Goal: Check status

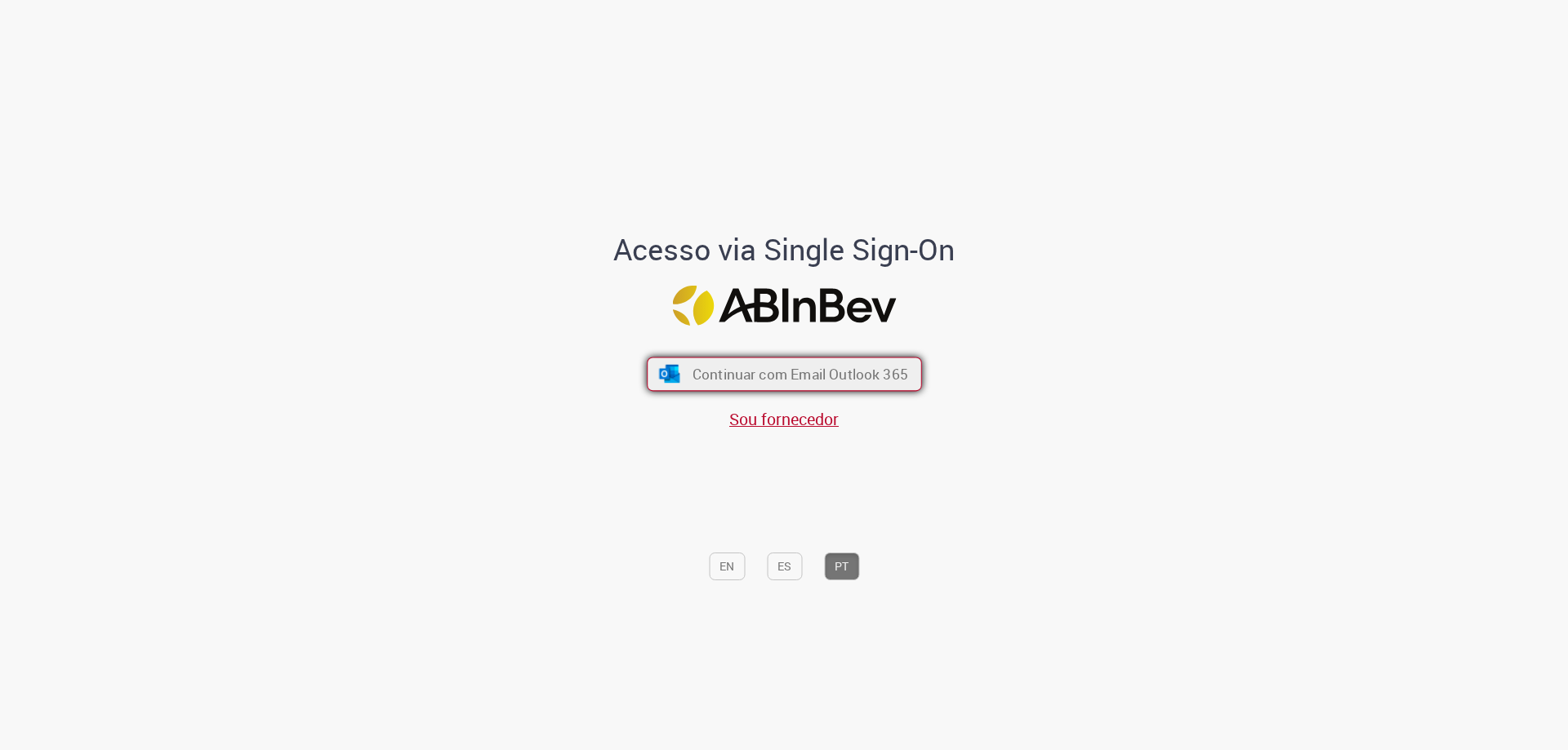
click at [782, 370] on span "Continuar com Email Outlook 365" at bounding box center [800, 375] width 215 height 19
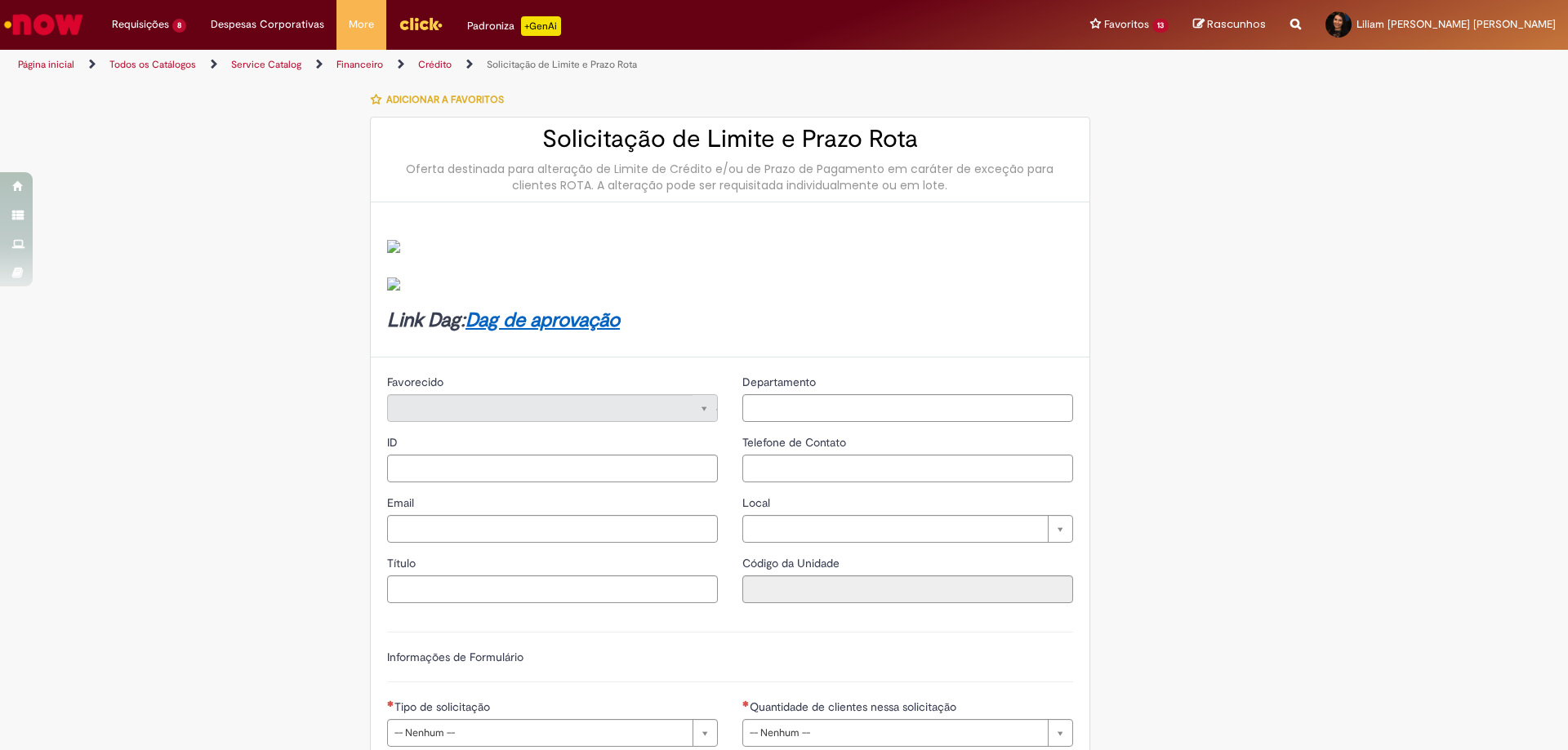
type input "********"
type input "**********"
type input "****"
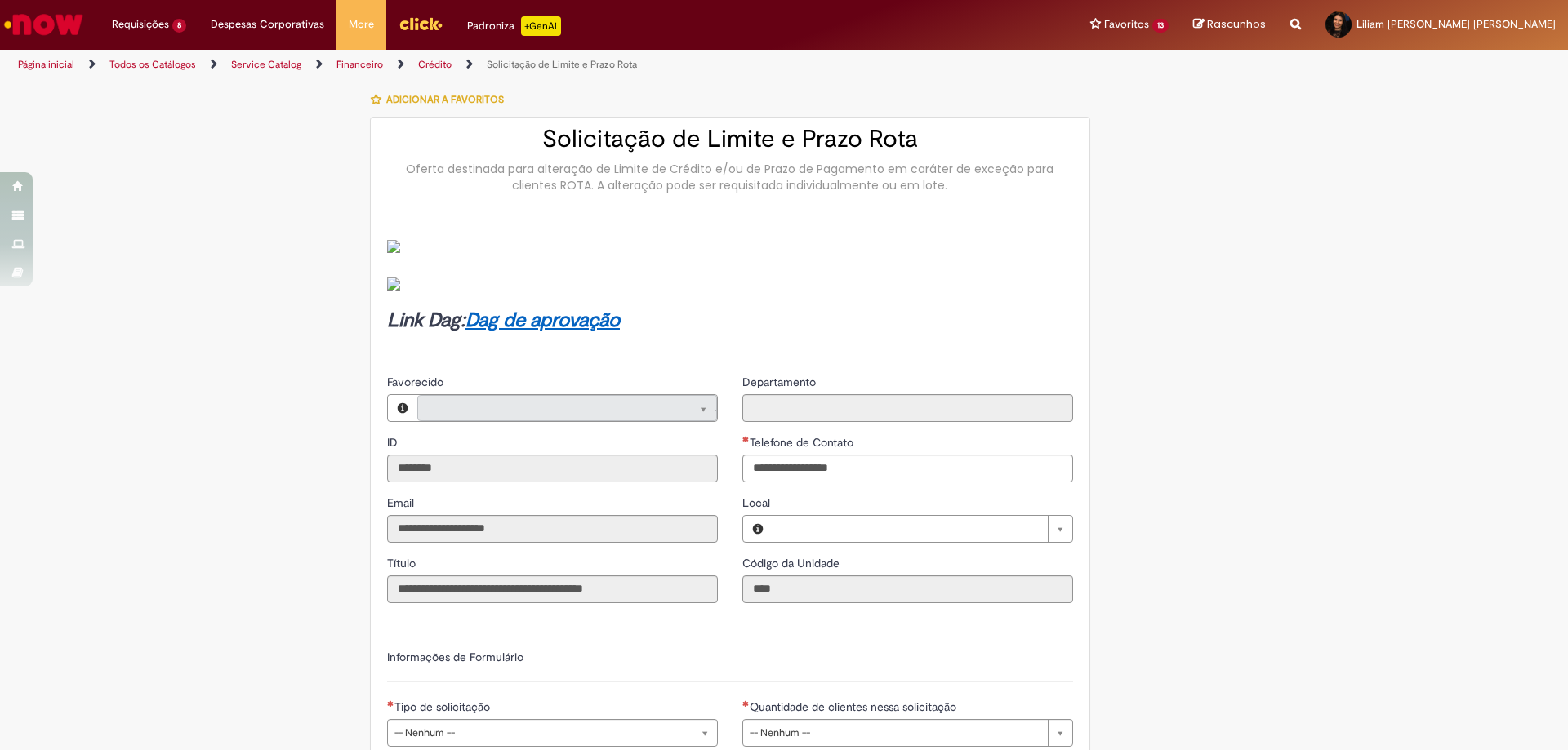
type input "**********"
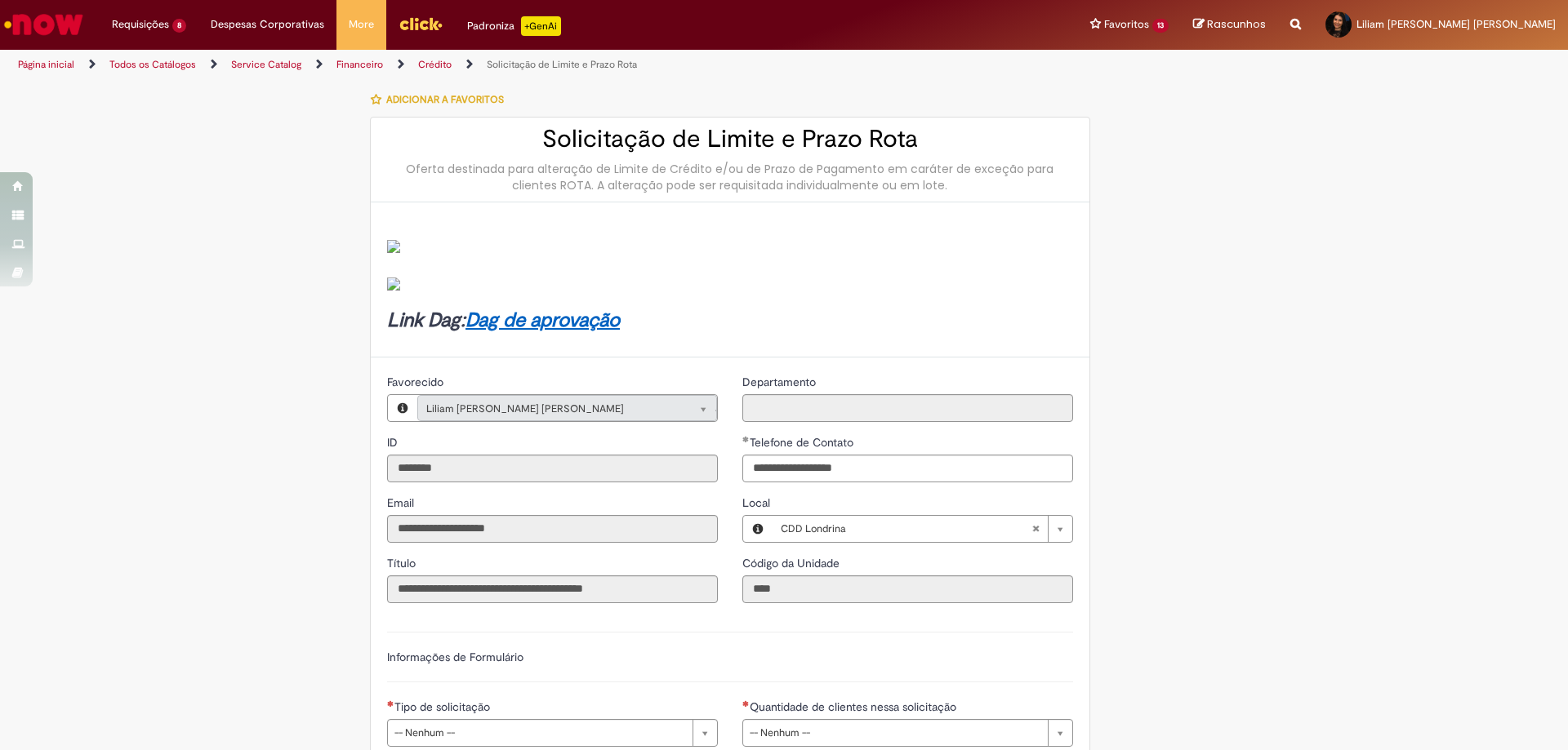
click at [1080, 550] on div "**********" at bounding box center [730, 722] width 719 height 730
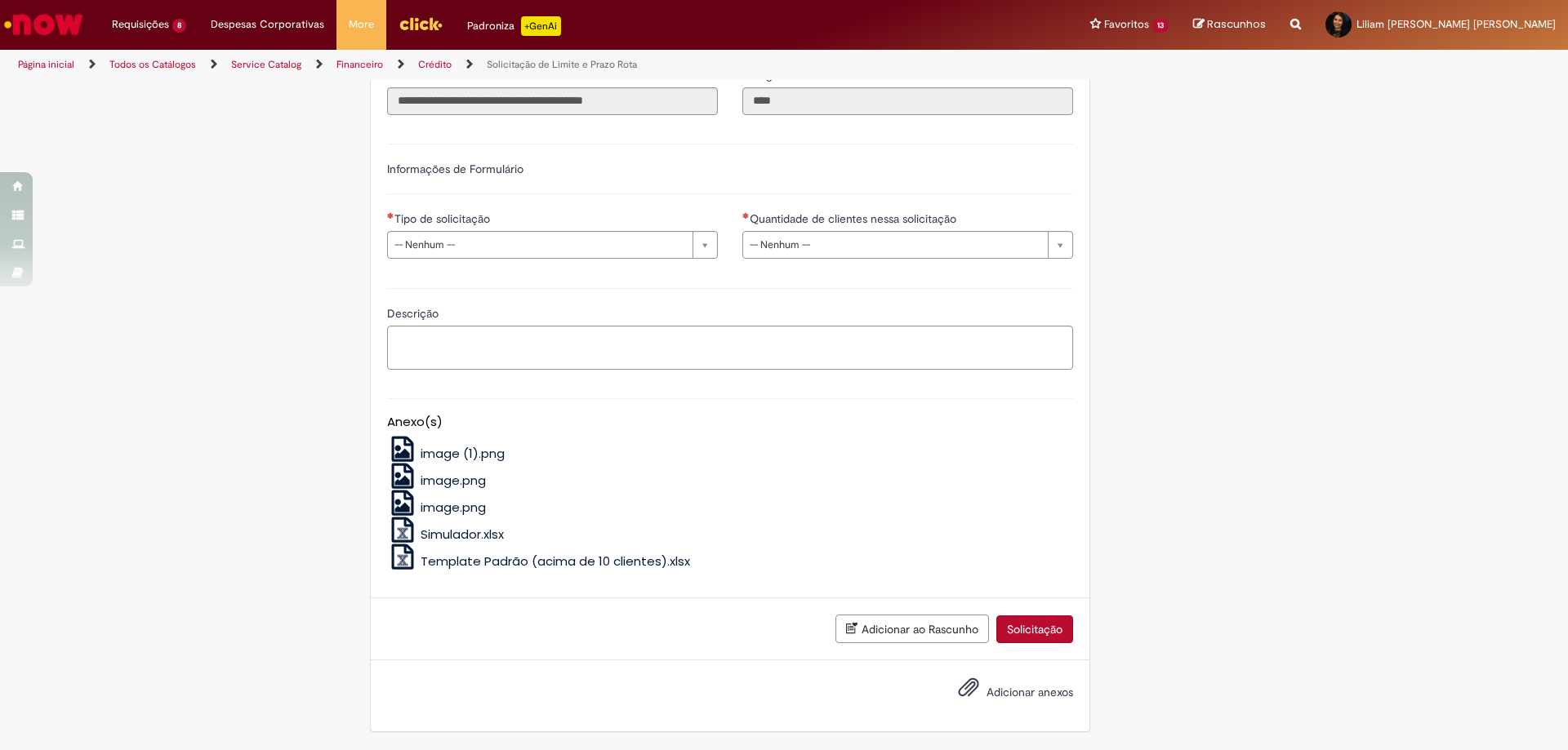
scroll to position [243, 0]
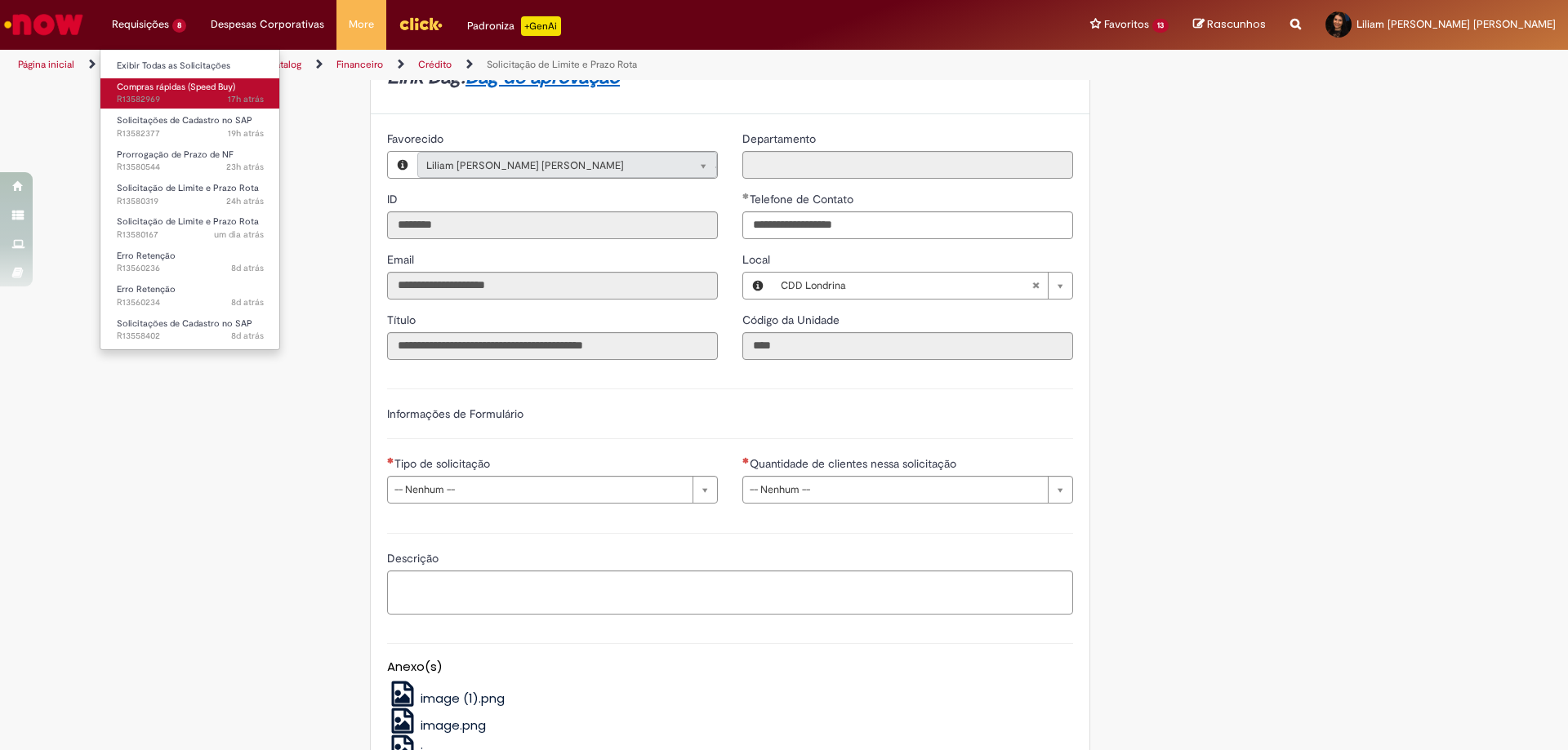
click at [153, 90] on span "Compras rápidas (Speed Buy)" at bounding box center [176, 87] width 118 height 12
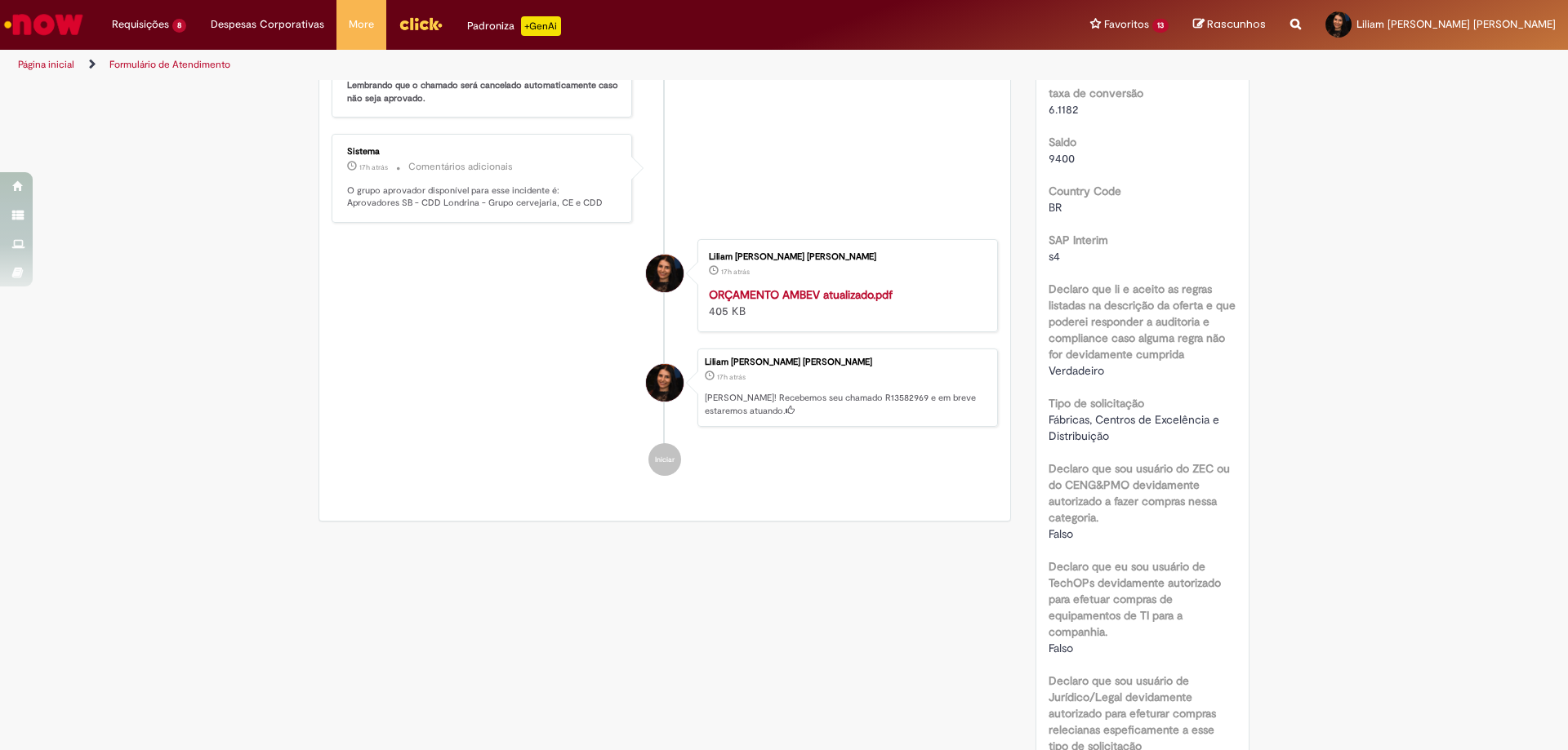
scroll to position [82, 0]
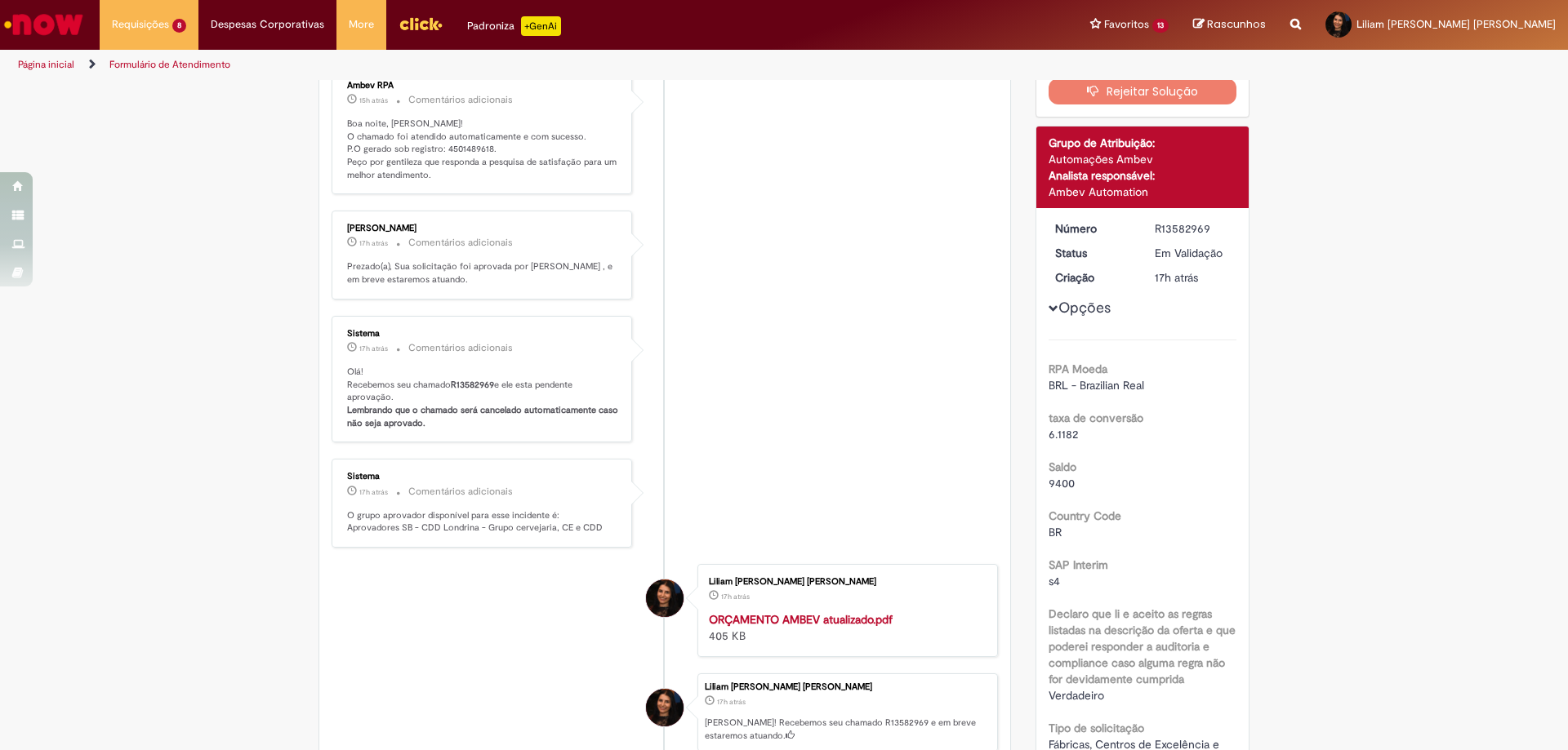
click at [1182, 233] on div "R13582969" at bounding box center [1192, 228] width 76 height 16
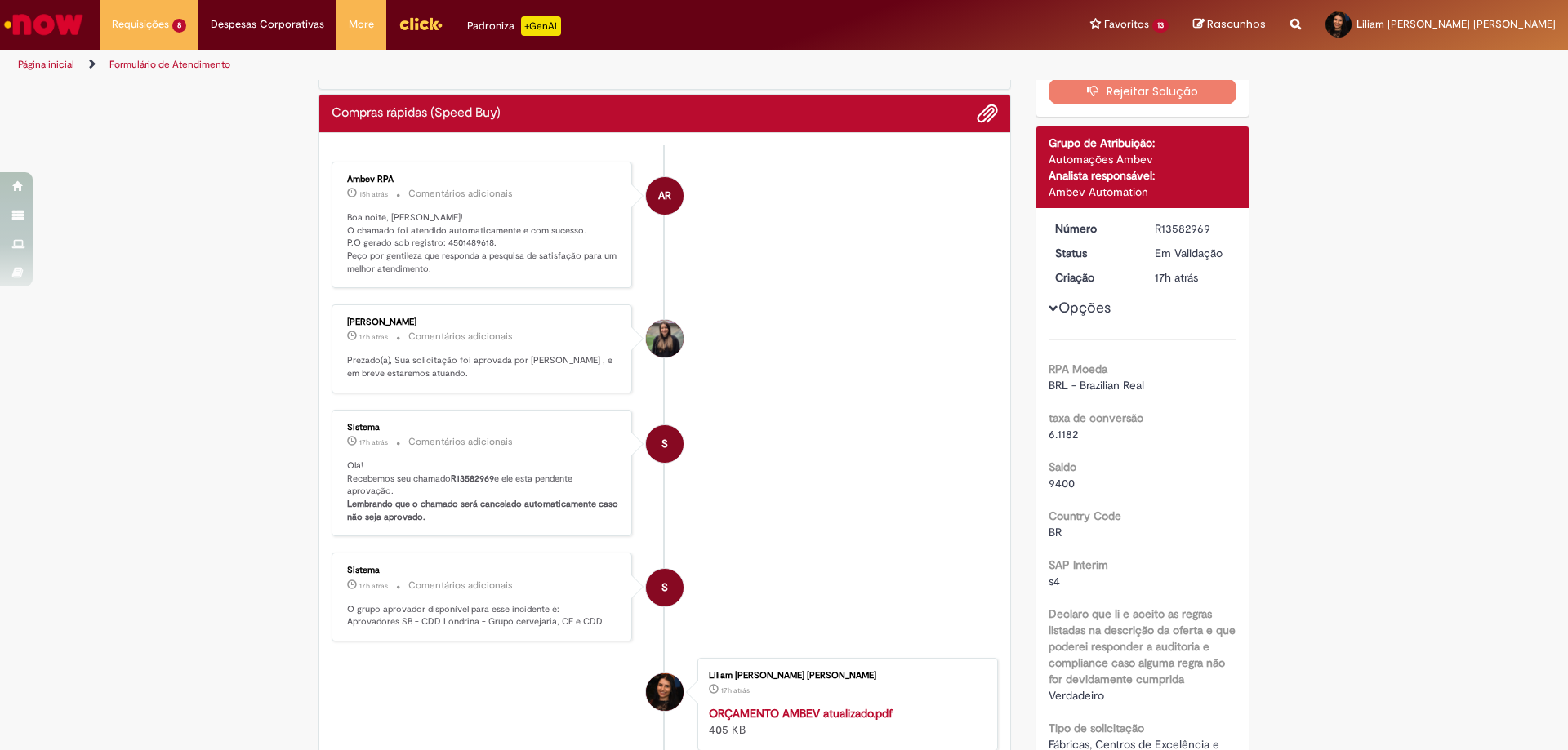
scroll to position [175, 0]
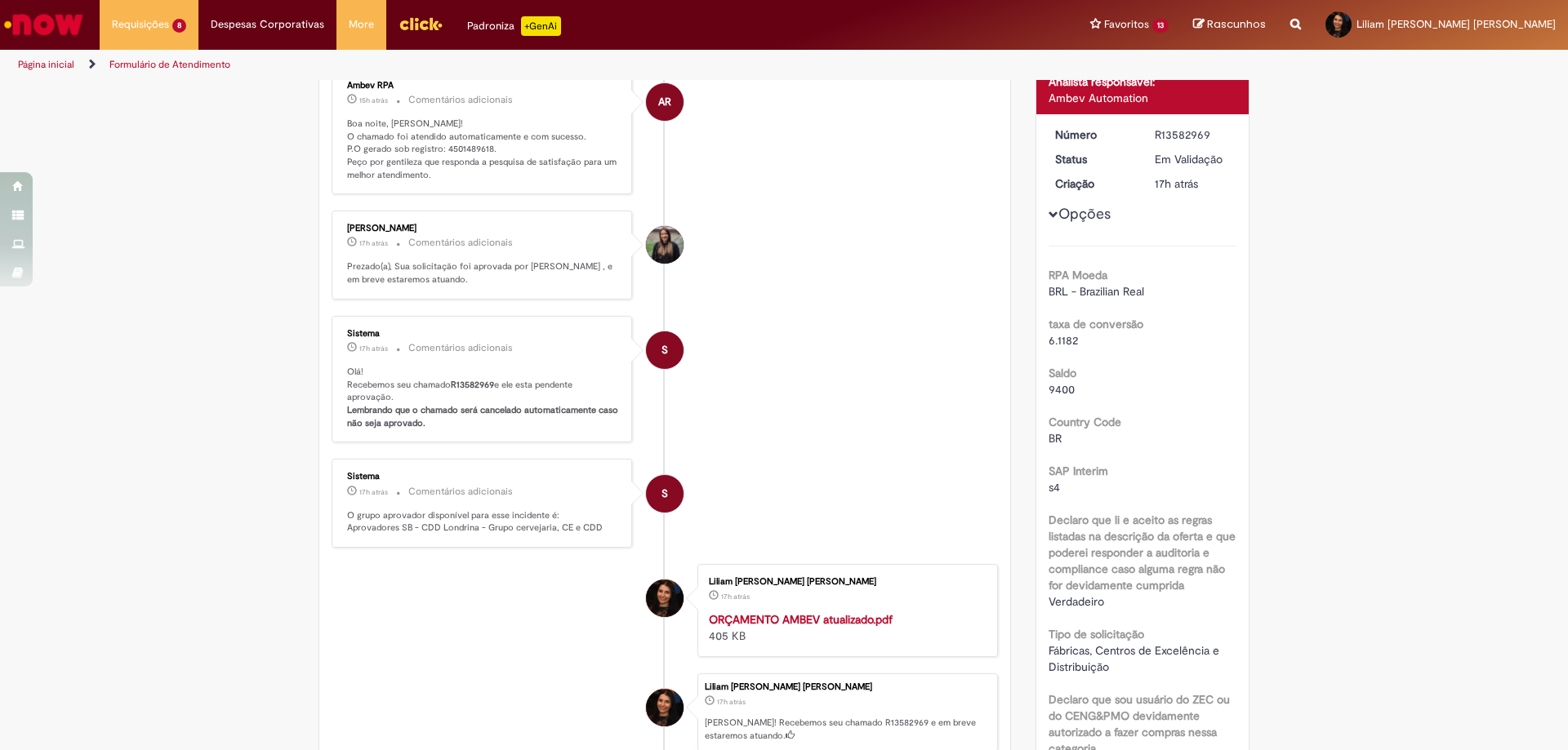
click at [447, 147] on p "Boa noite, [PERSON_NAME]! O chamado foi atendido automaticamente e com sucesso.…" at bounding box center [482, 150] width 272 height 65
copy p "4501489618"
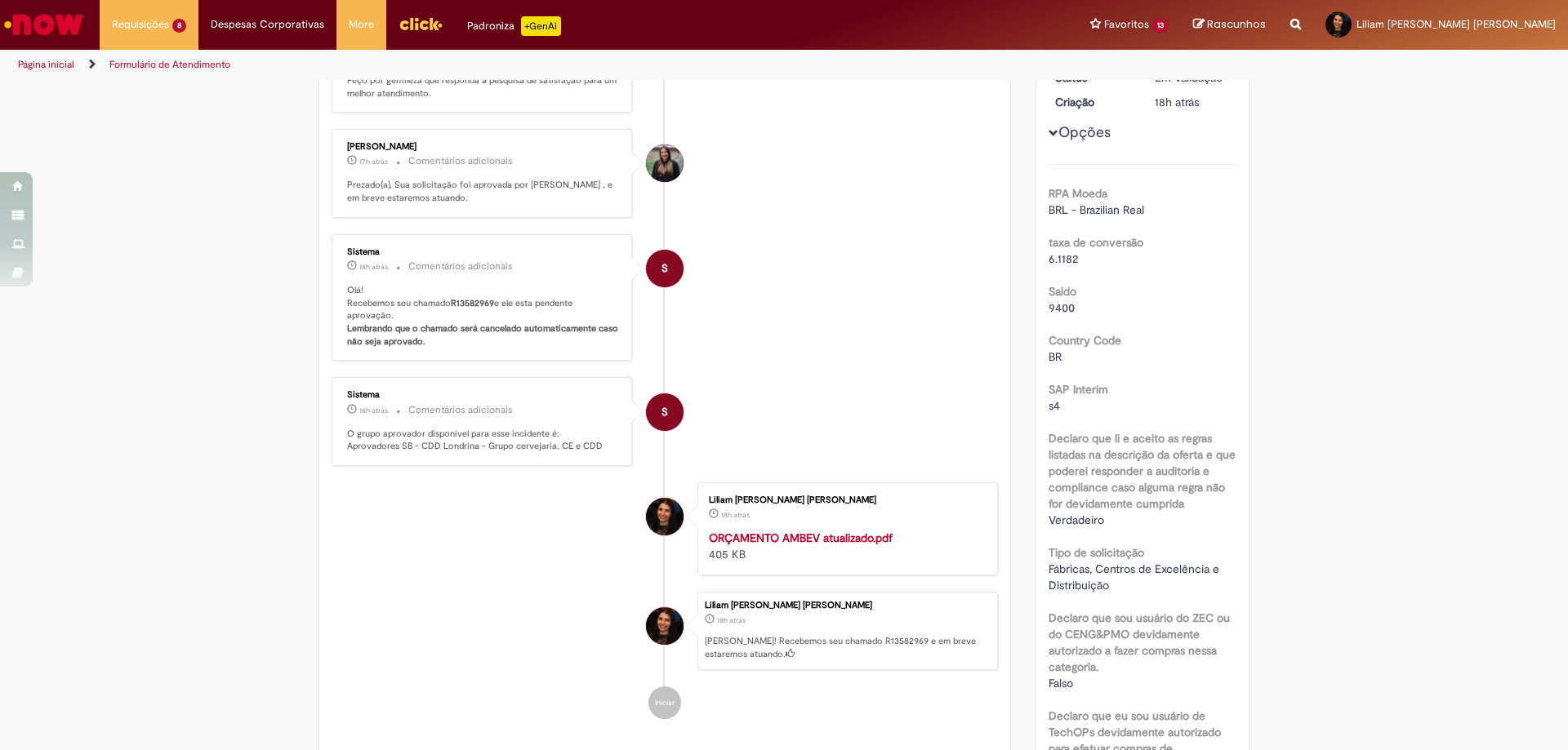
scroll to position [0, 0]
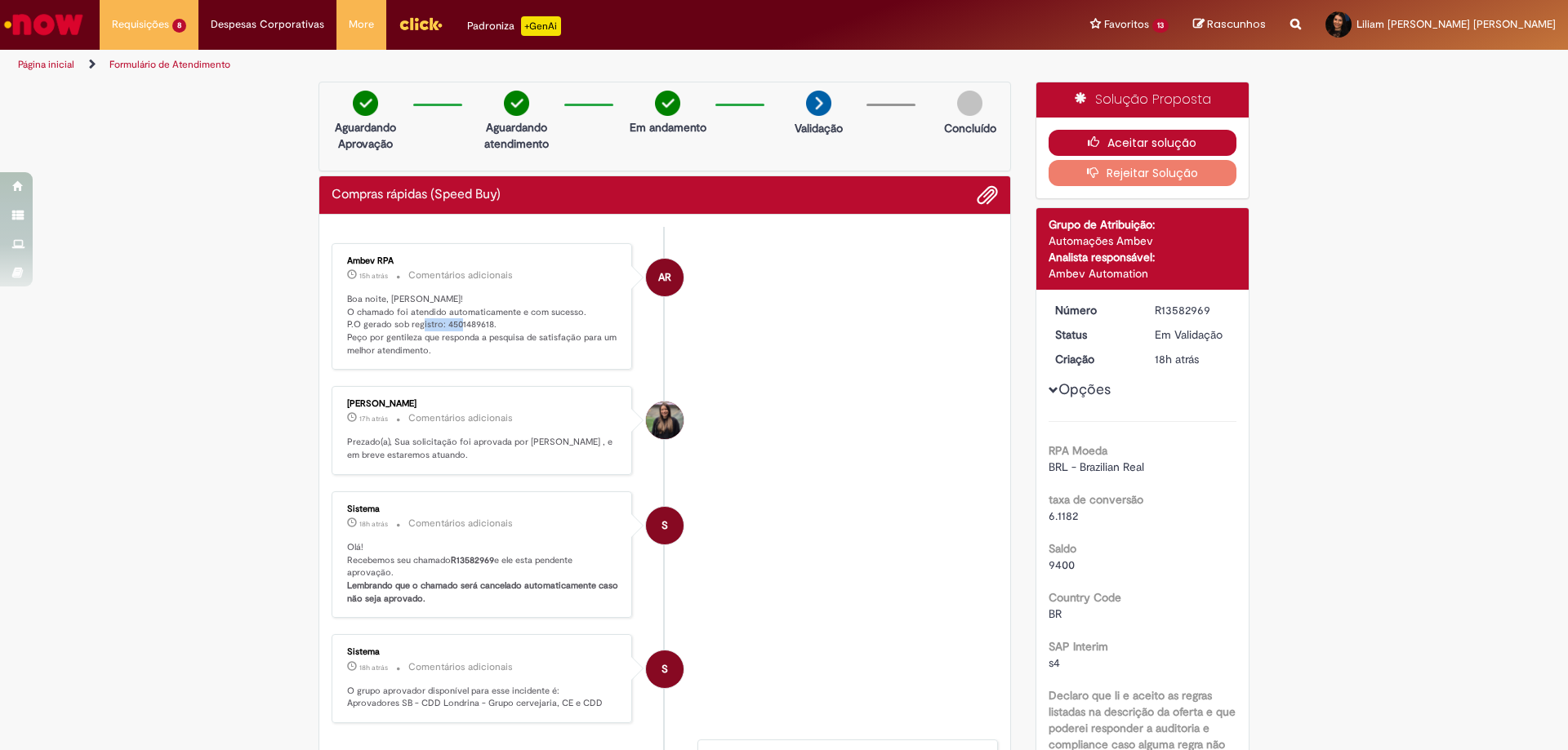
click at [1107, 132] on button "Aceitar solução" at bounding box center [1143, 142] width 189 height 26
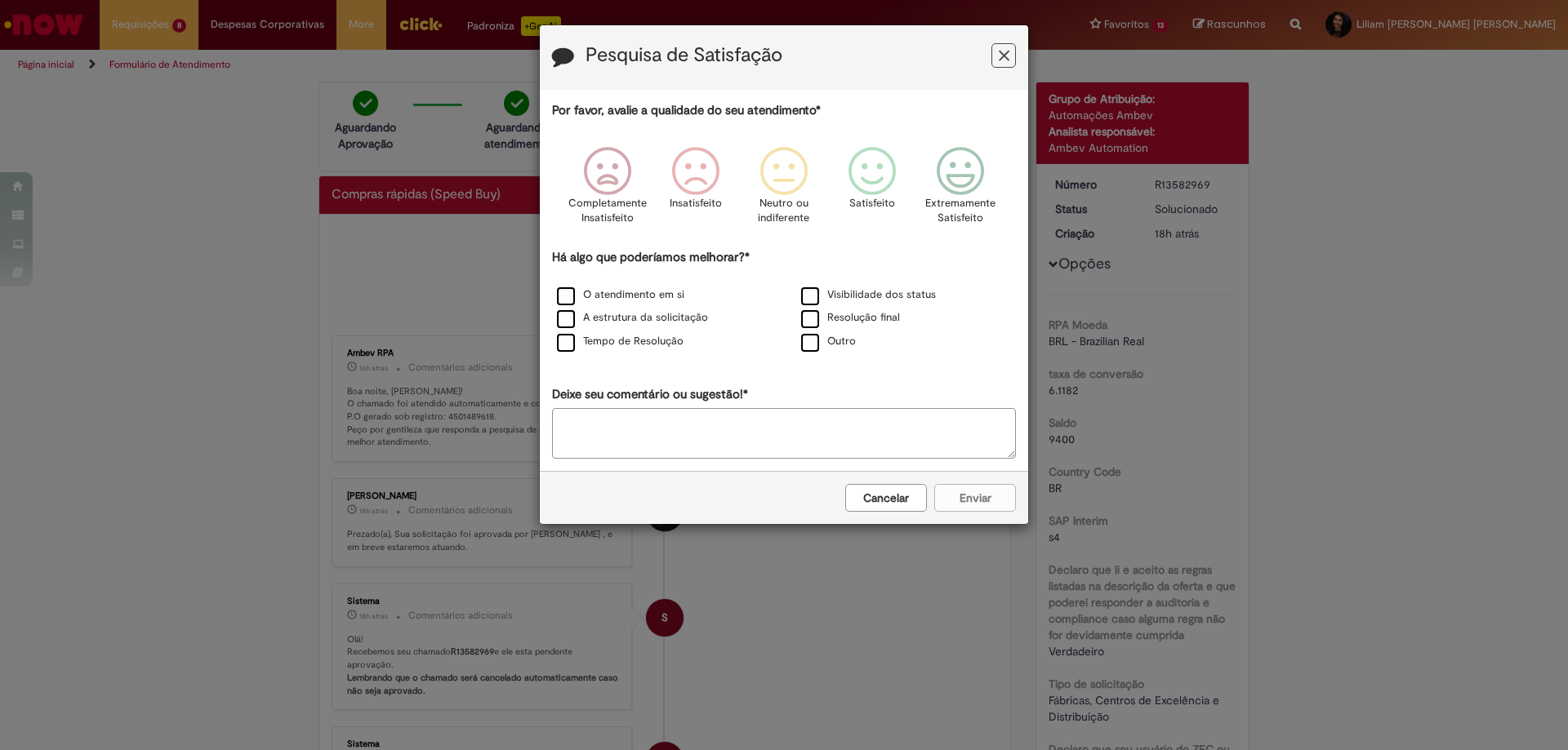
click at [1008, 41] on div "Pesquisa de Satisfação" at bounding box center [784, 58] width 488 height 65
click at [1006, 62] on icon "Feedback" at bounding box center [1004, 56] width 10 height 17
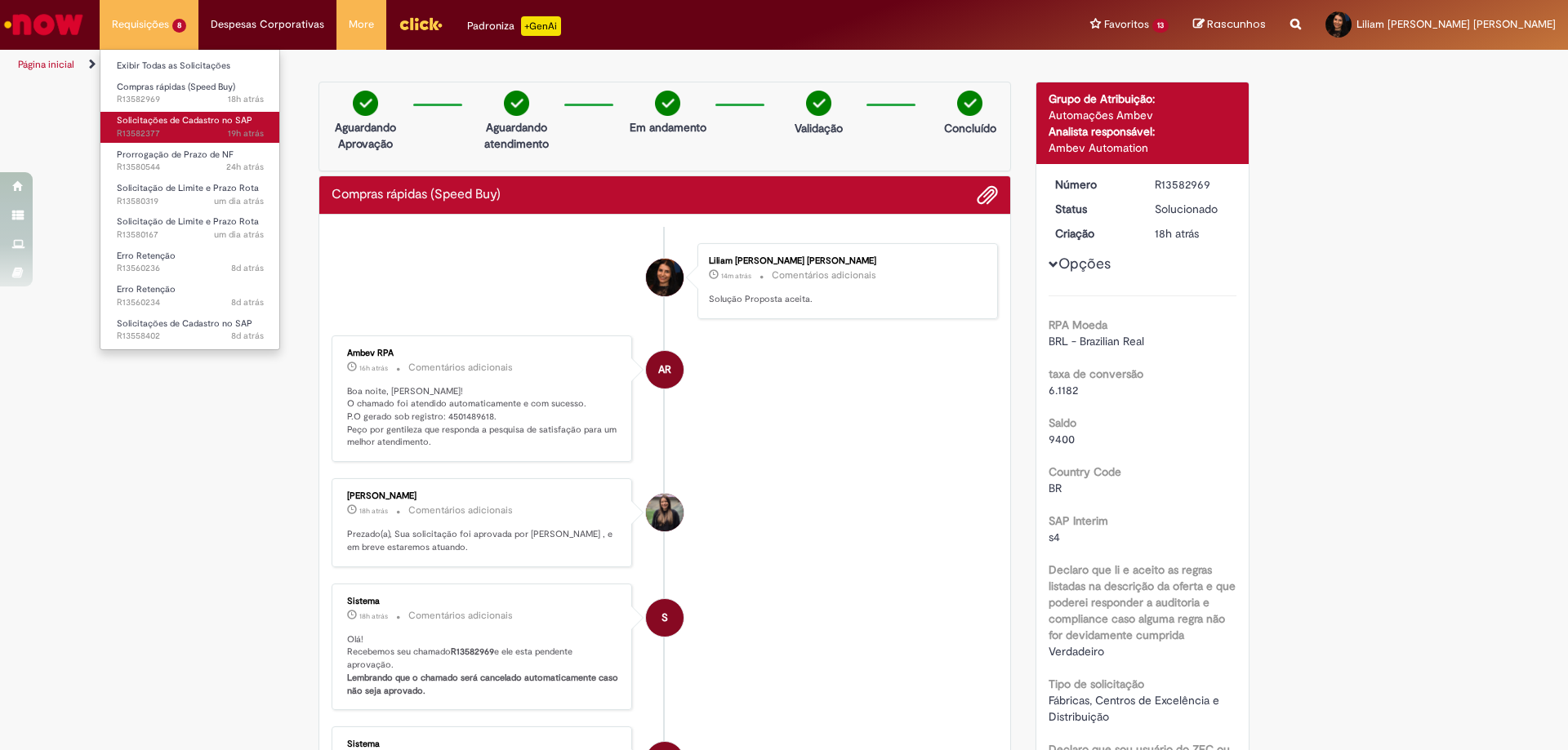
click at [178, 129] on span "19h atrás 19 horas atrás R13582377" at bounding box center [191, 134] width 147 height 13
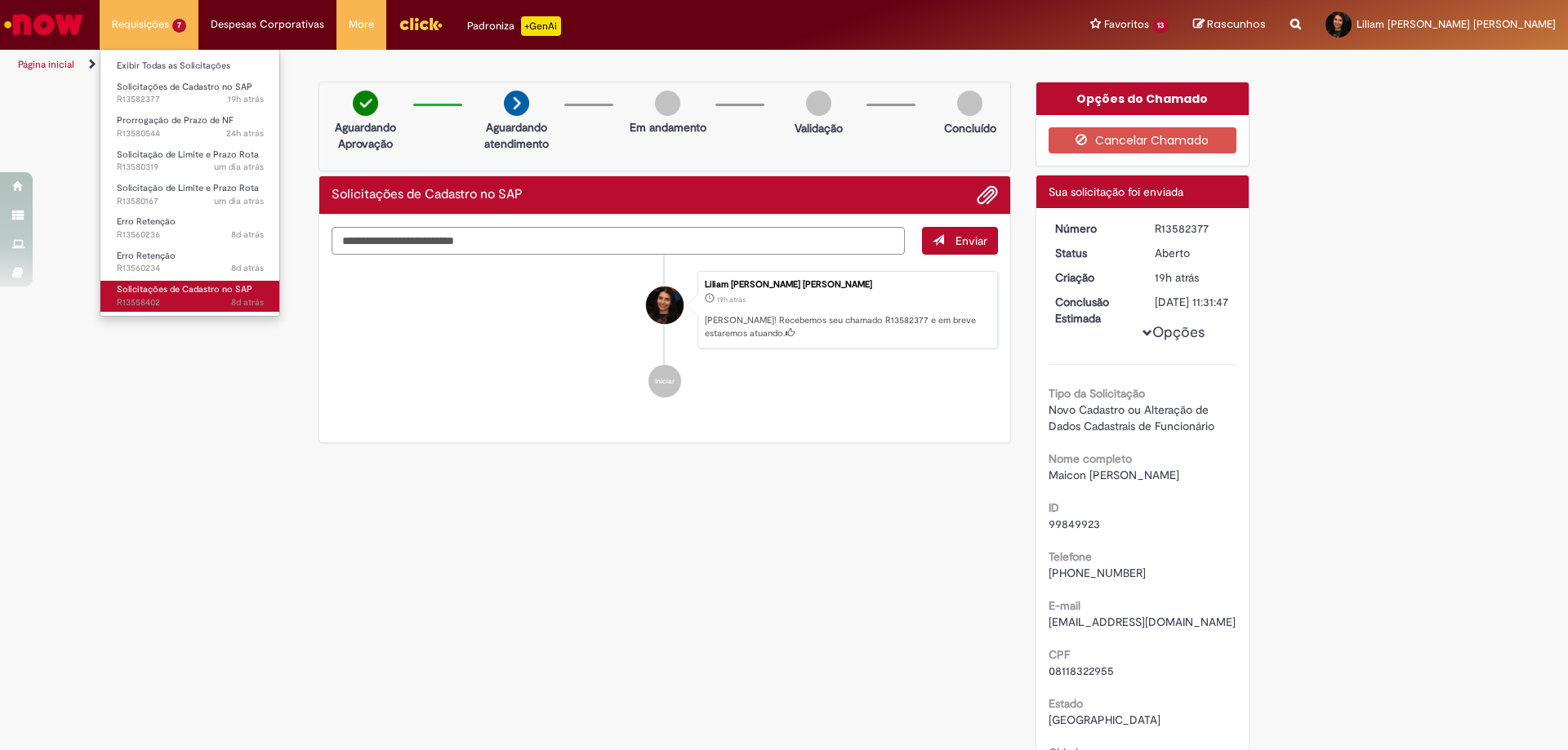
click at [155, 283] on span "Solicitações de Cadastro no SAP" at bounding box center [185, 289] width 135 height 12
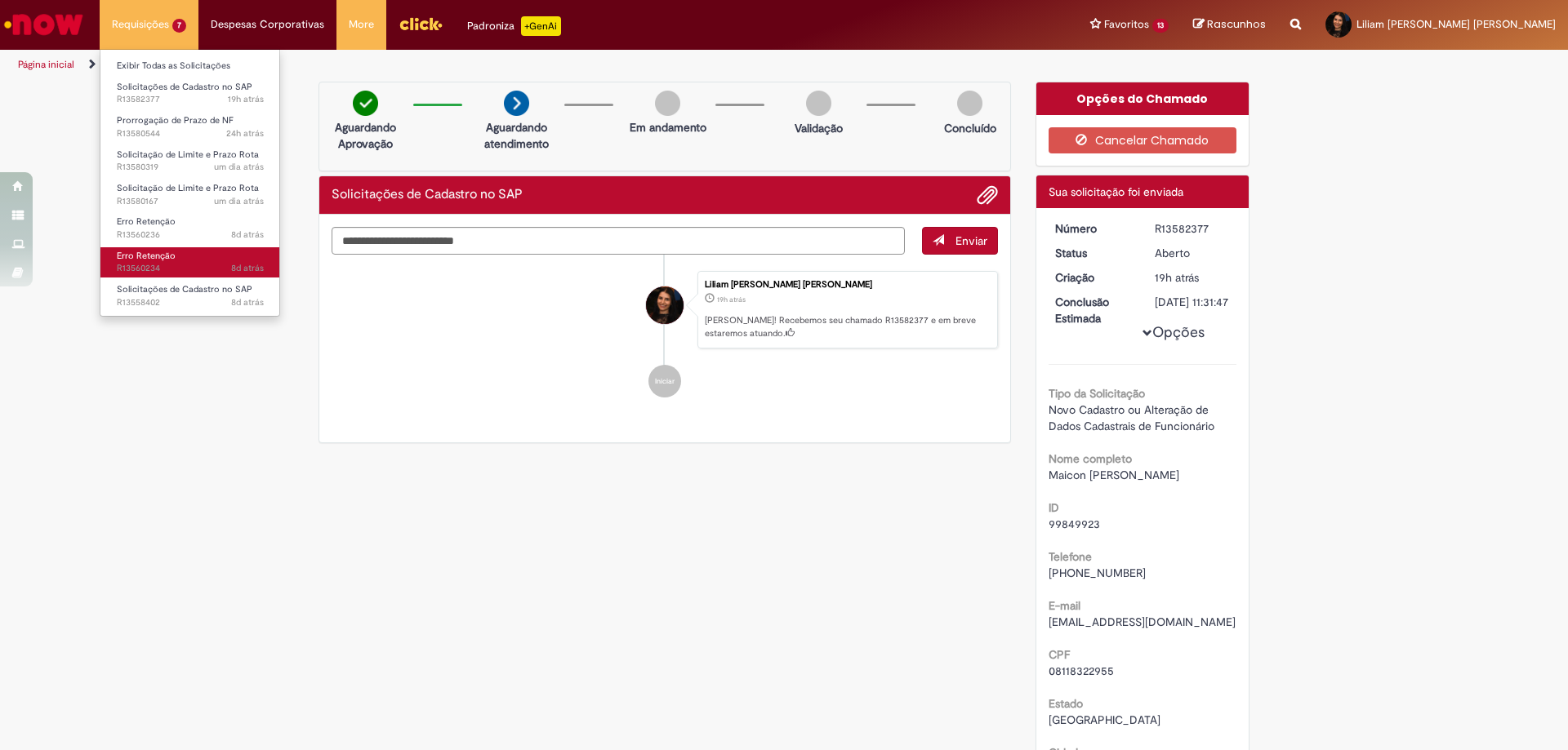
click at [157, 265] on span "8d atrás 8 dias atrás R13560234" at bounding box center [191, 269] width 147 height 13
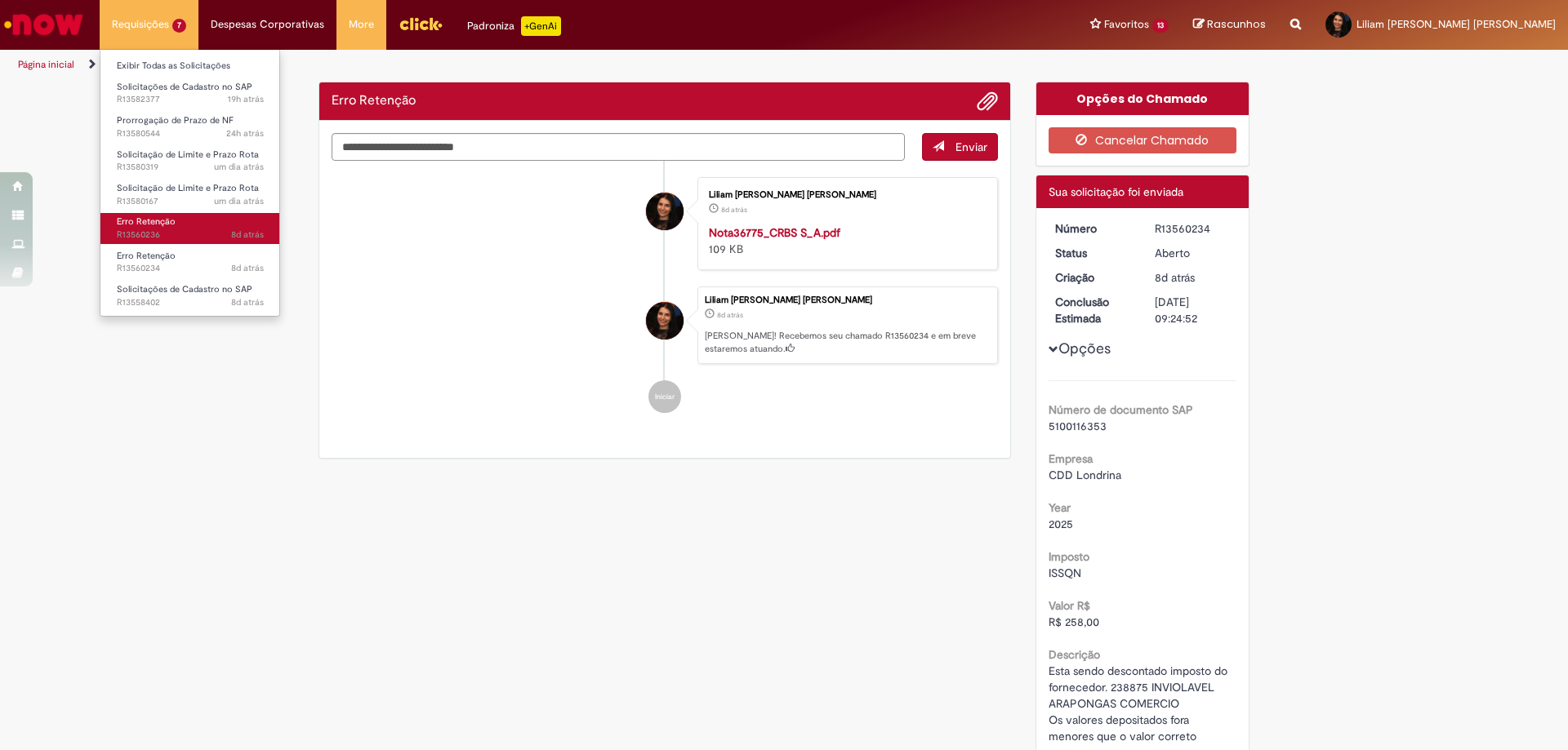
click at [183, 231] on span "8d atrás 8 dias atrás R13560236" at bounding box center [191, 235] width 147 height 13
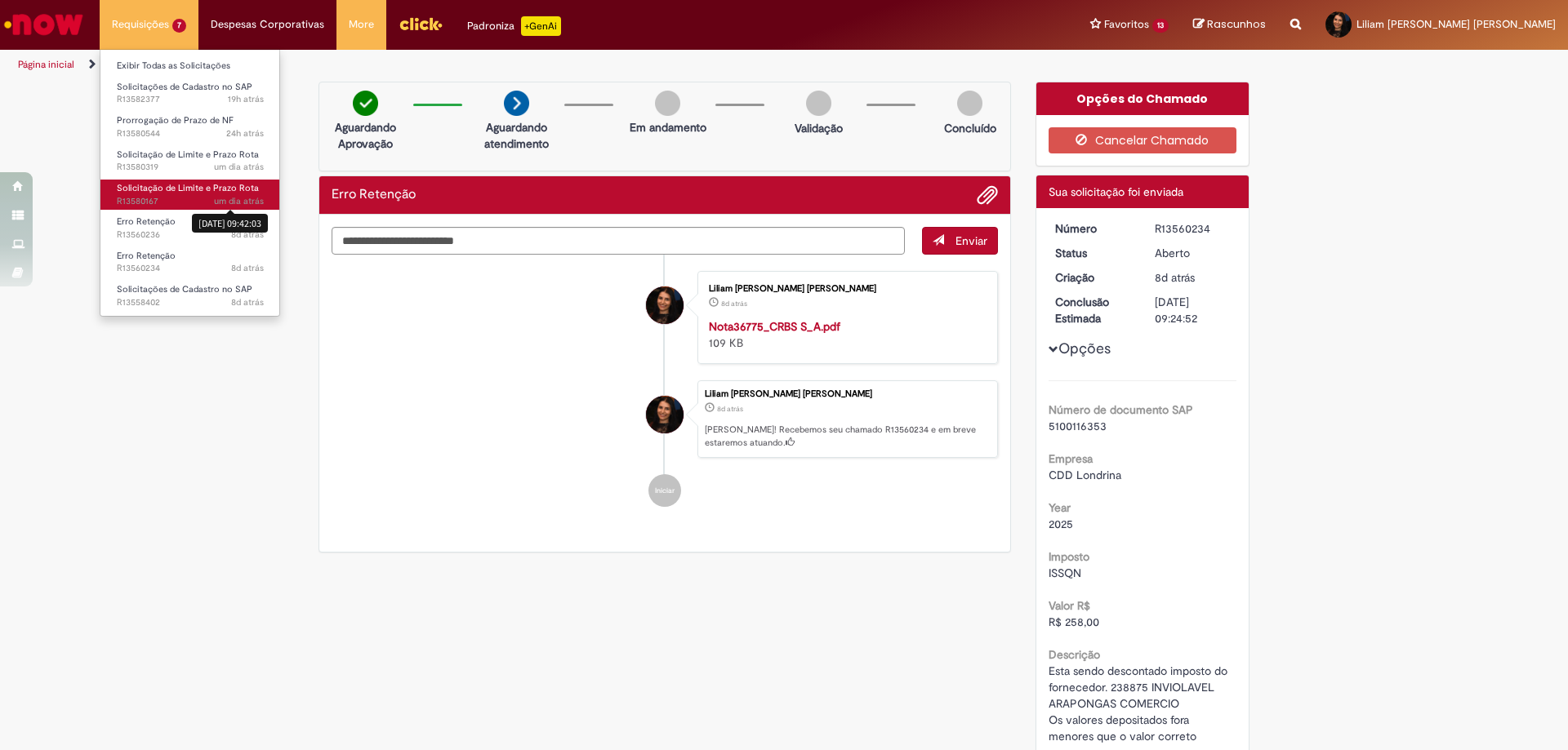
click at [229, 198] on sn-time-ago "um dia atrás um dia atrás [DATE] 09:42:03" at bounding box center [238, 201] width 50 height 12
click at [144, 185] on span "Solicitação de Limite e Prazo Rota" at bounding box center [188, 188] width 142 height 12
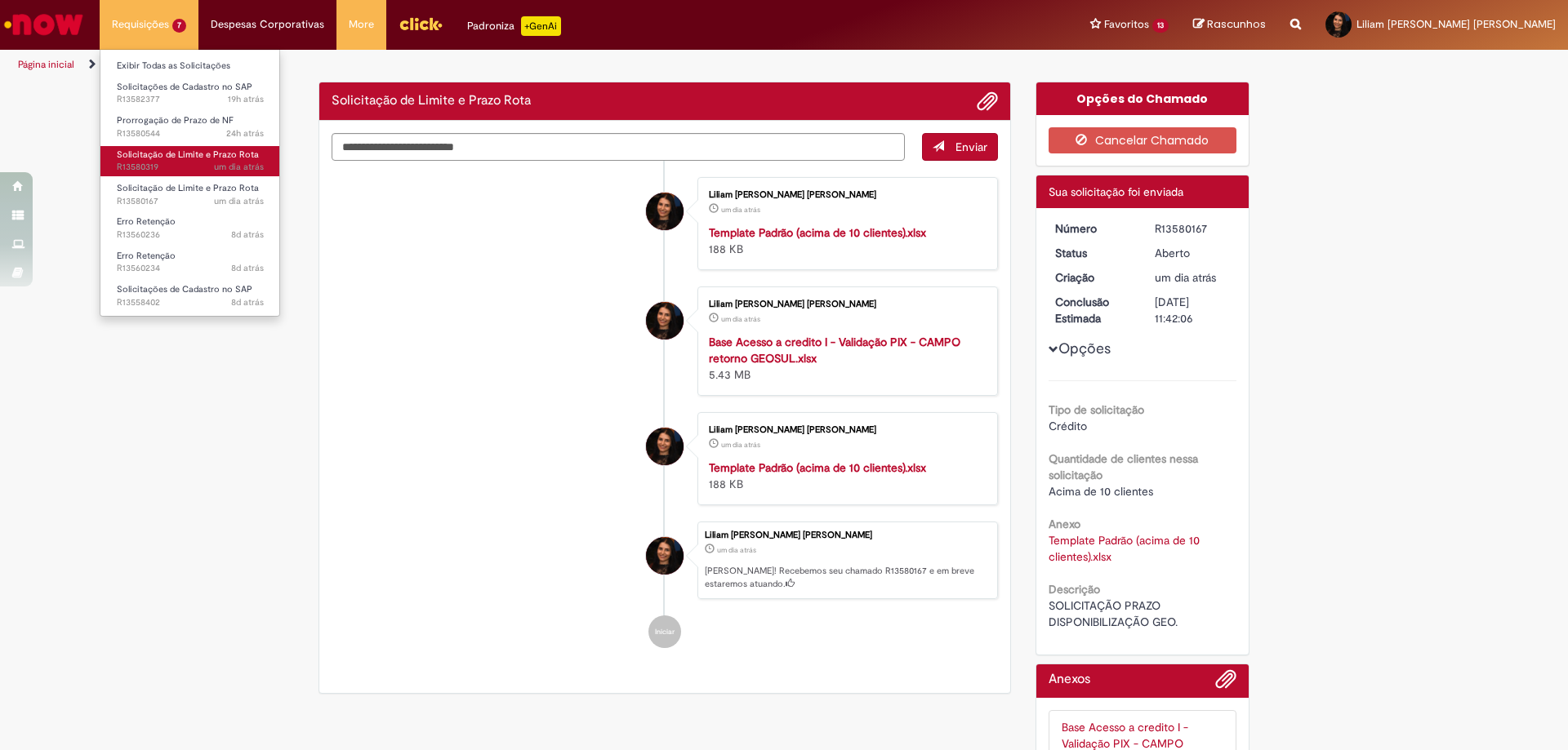
click at [153, 155] on span "Solicitação de Limite e Prazo Rota" at bounding box center [188, 154] width 142 height 12
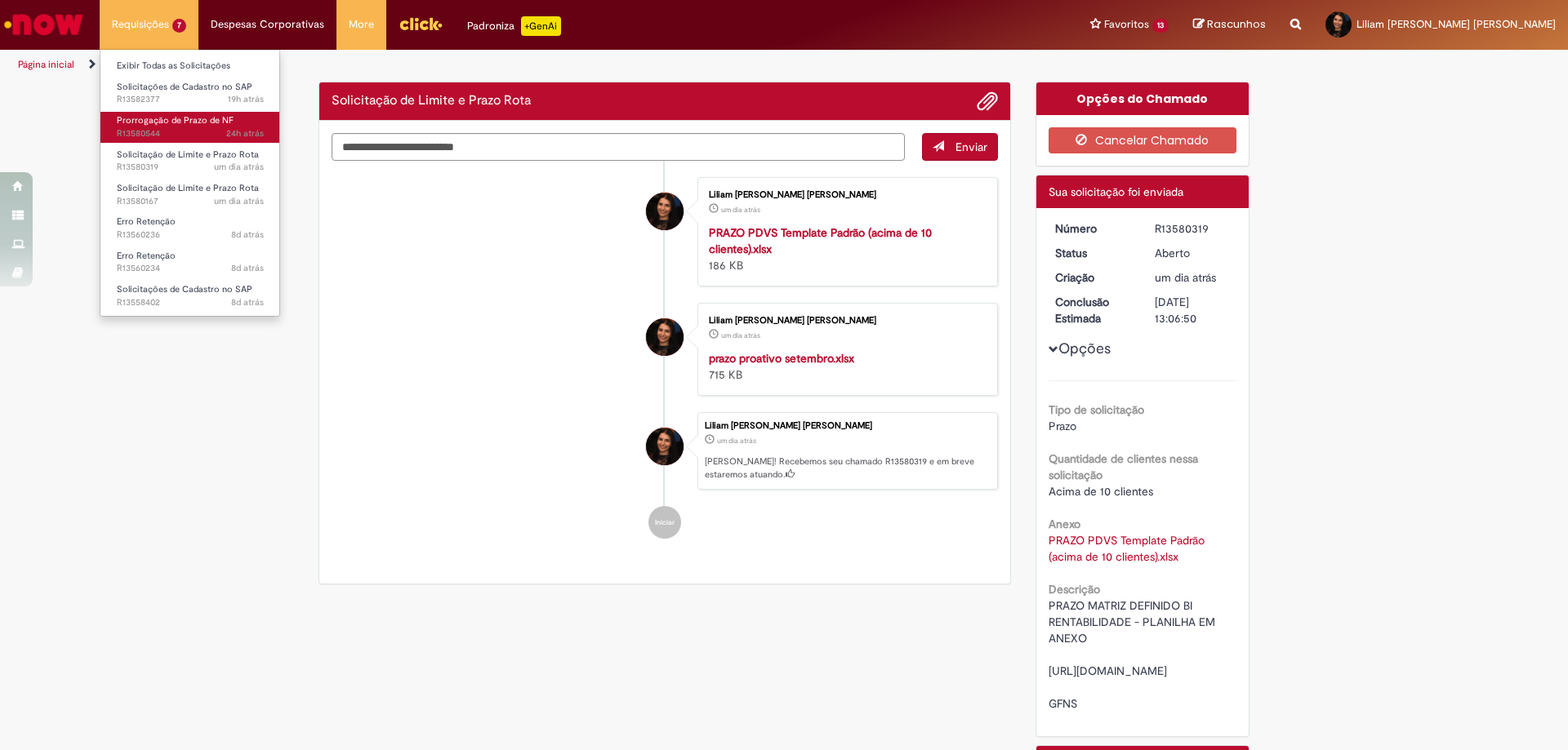
click at [172, 123] on span "Prorrogação de Prazo de NF" at bounding box center [175, 120] width 117 height 12
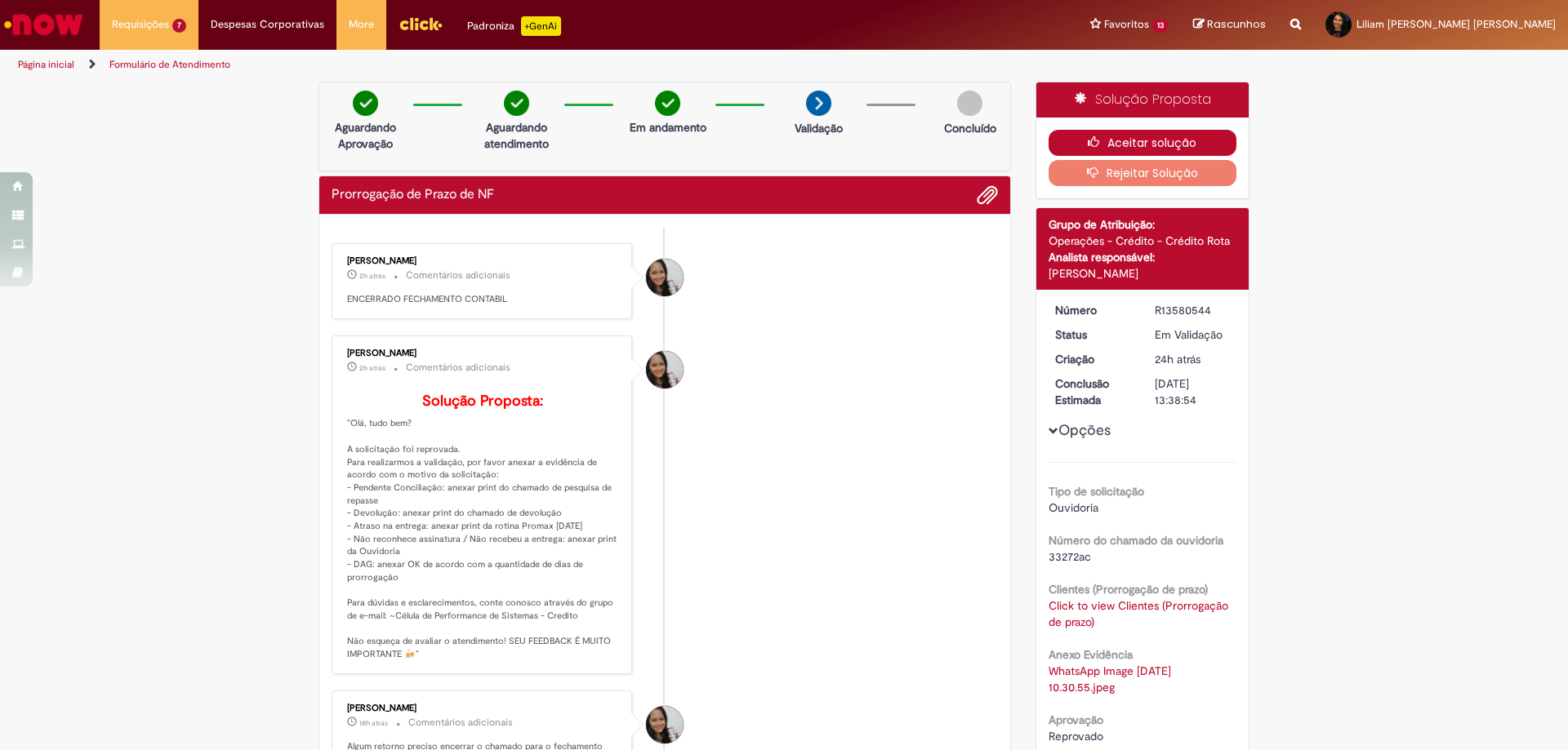
click at [1171, 136] on button "Aceitar solução" at bounding box center [1143, 142] width 189 height 26
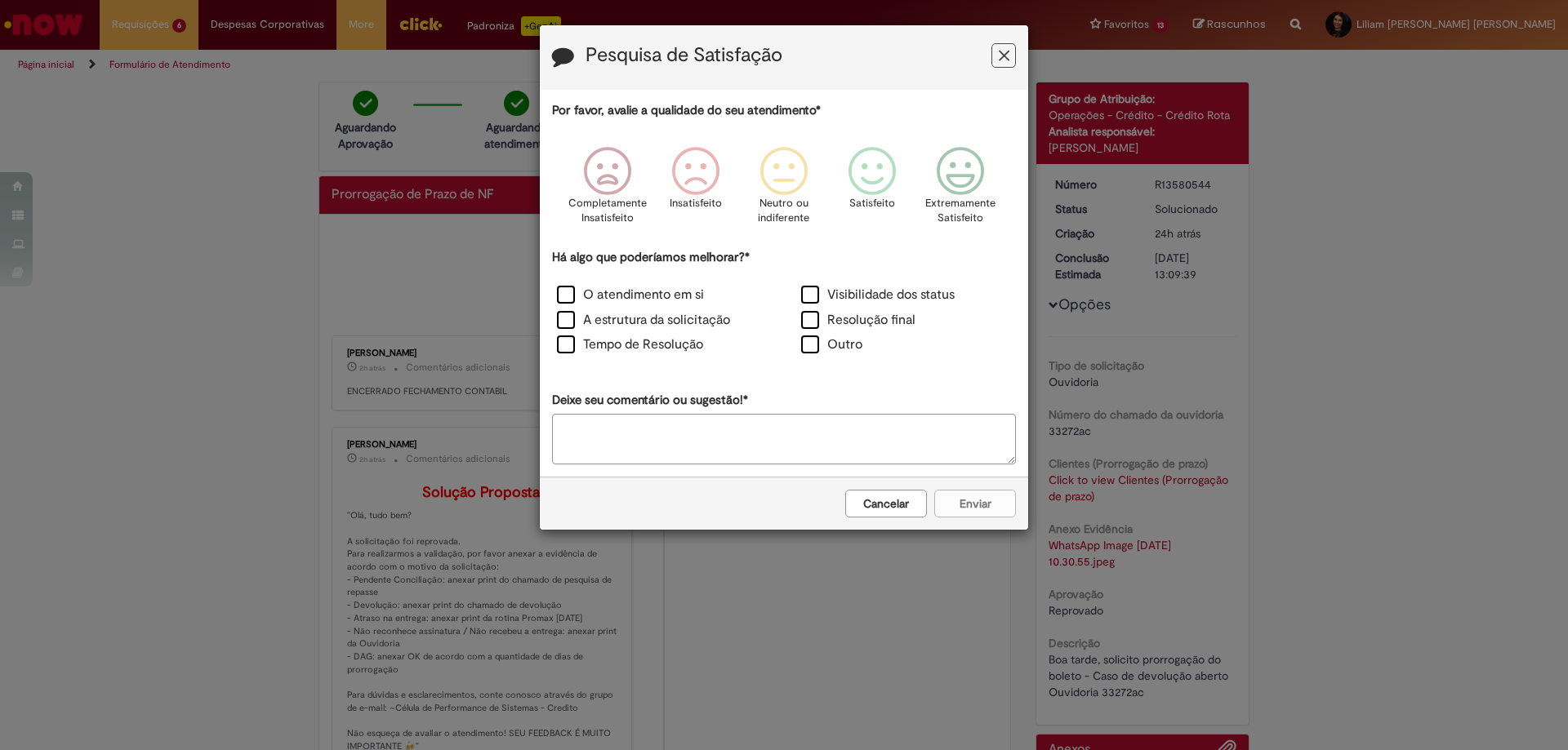
click at [994, 52] on button "Feedback" at bounding box center [1004, 55] width 25 height 25
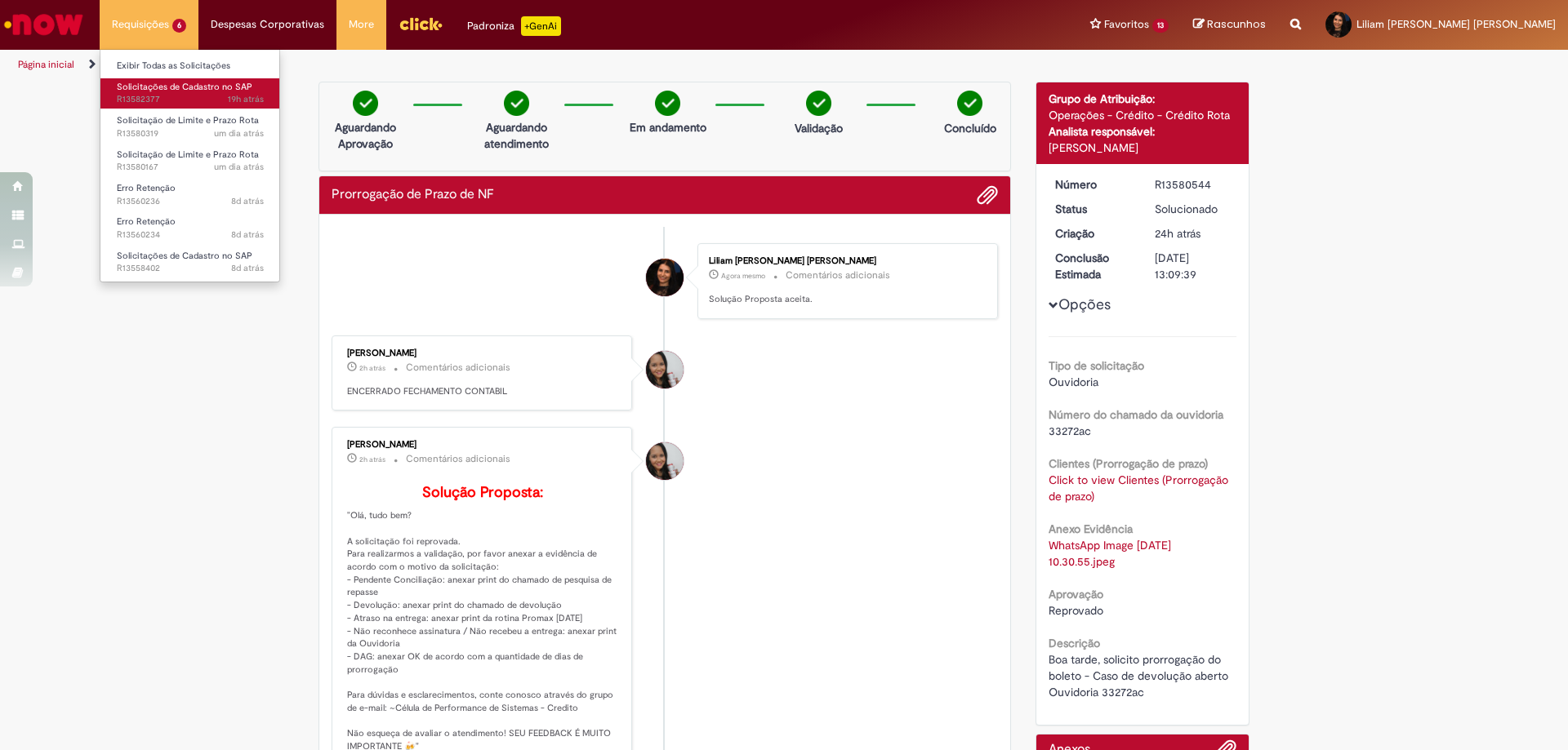
click at [175, 87] on span "Solicitações de Cadastro no SAP" at bounding box center [185, 87] width 135 height 12
